Goal: Task Accomplishment & Management: Manage account settings

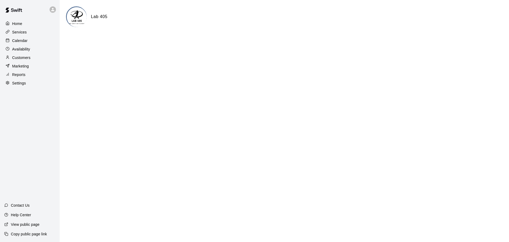
click at [21, 49] on p "Availability" at bounding box center [21, 48] width 18 height 5
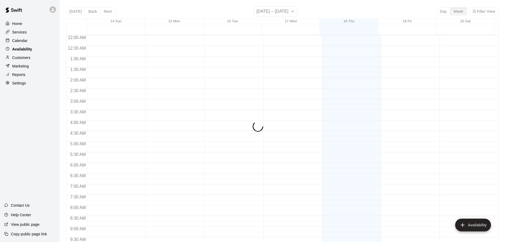
scroll to position [297, 0]
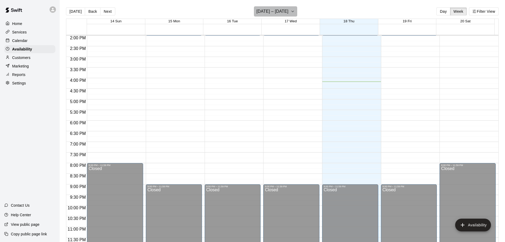
click at [295, 13] on icon "button" at bounding box center [293, 11] width 4 height 6
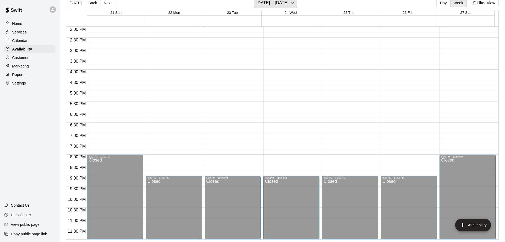
scroll to position [0, 0]
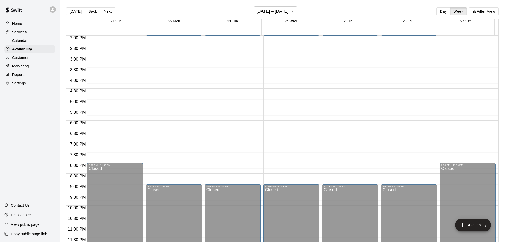
click at [21, 41] on p "Calendar" at bounding box center [19, 40] width 15 height 5
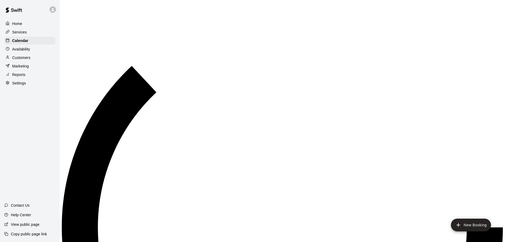
scroll to position [281, 0]
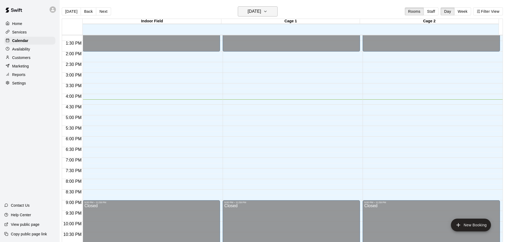
click at [265, 11] on icon "button" at bounding box center [265, 11] width 4 height 6
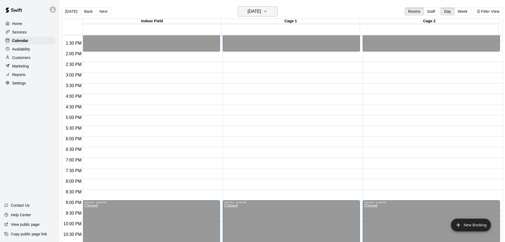
click at [255, 13] on h6 "[DATE]" at bounding box center [255, 11] width 14 height 7
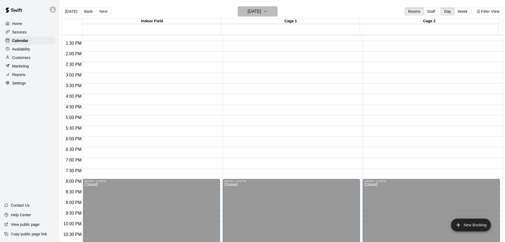
click at [255, 11] on h6 "[DATE]" at bounding box center [255, 11] width 14 height 7
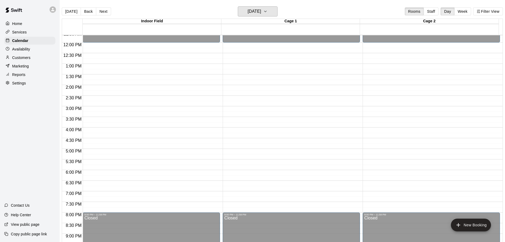
scroll to position [175, 0]
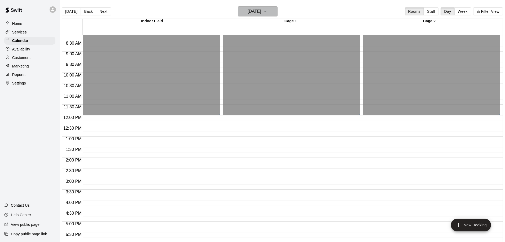
click at [248, 12] on h6 "[DATE]" at bounding box center [255, 11] width 14 height 7
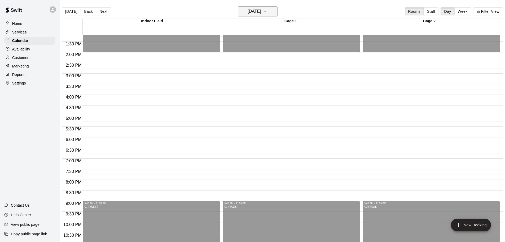
scroll to position [271, 0]
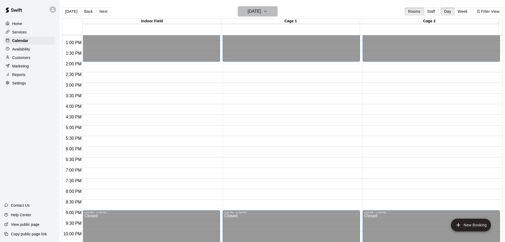
click at [250, 11] on h6 "[DATE]" at bounding box center [255, 11] width 14 height 7
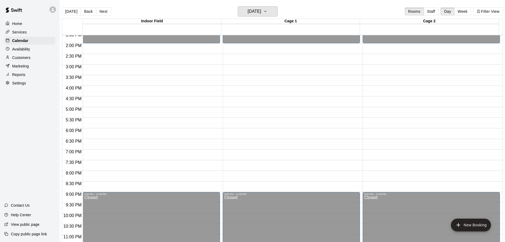
scroll to position [297, 0]
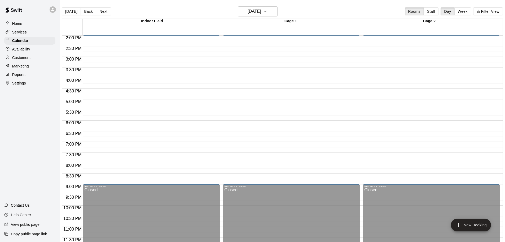
click at [241, 6] on main "[DATE] Back [DATE][DATE] Rooms Staff Day Week Filter View Indoor Field 23 Tue C…" at bounding box center [282, 125] width 445 height 250
click at [248, 9] on h6 "[DATE]" at bounding box center [255, 11] width 14 height 7
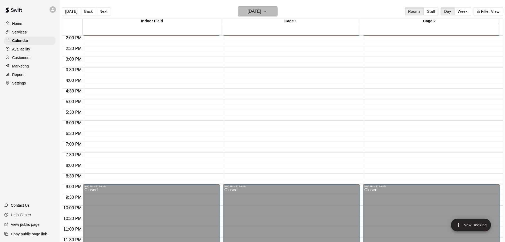
click at [248, 10] on h6 "[DATE]" at bounding box center [255, 11] width 14 height 7
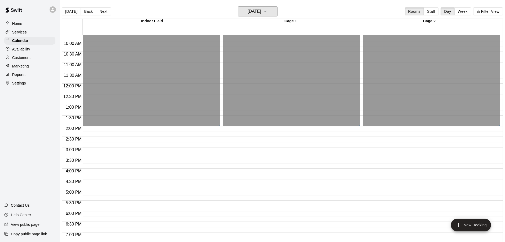
scroll to position [191, 0]
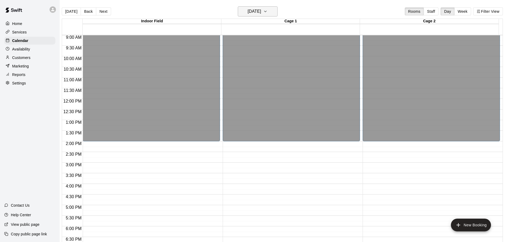
click at [248, 9] on h6 "[DATE]" at bounding box center [255, 11] width 14 height 7
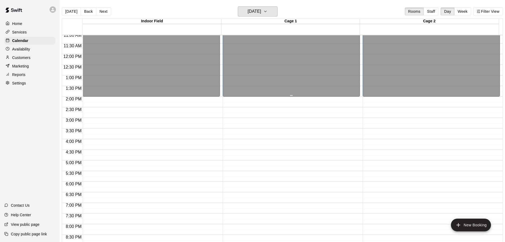
scroll to position [165, 0]
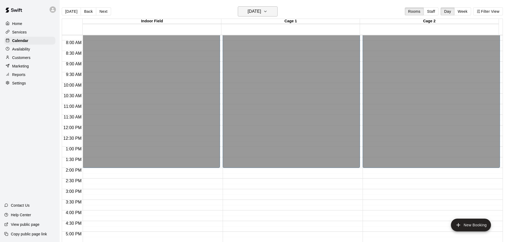
click at [253, 14] on h6 "[DATE]" at bounding box center [255, 11] width 14 height 7
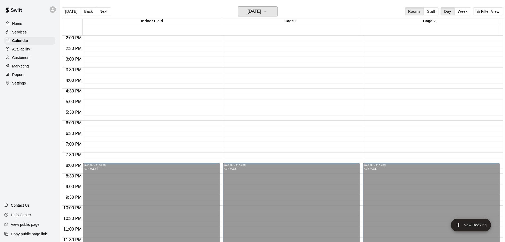
scroll to position [112, 0]
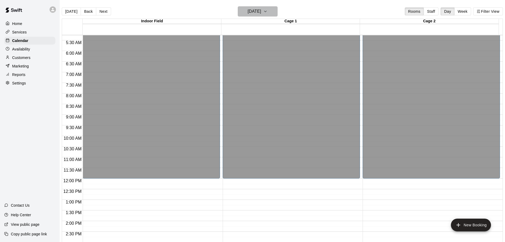
click at [259, 9] on h6 "[DATE]" at bounding box center [255, 11] width 14 height 7
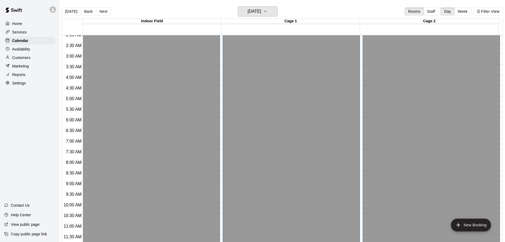
scroll to position [0, 0]
